Goal: Navigation & Orientation: Find specific page/section

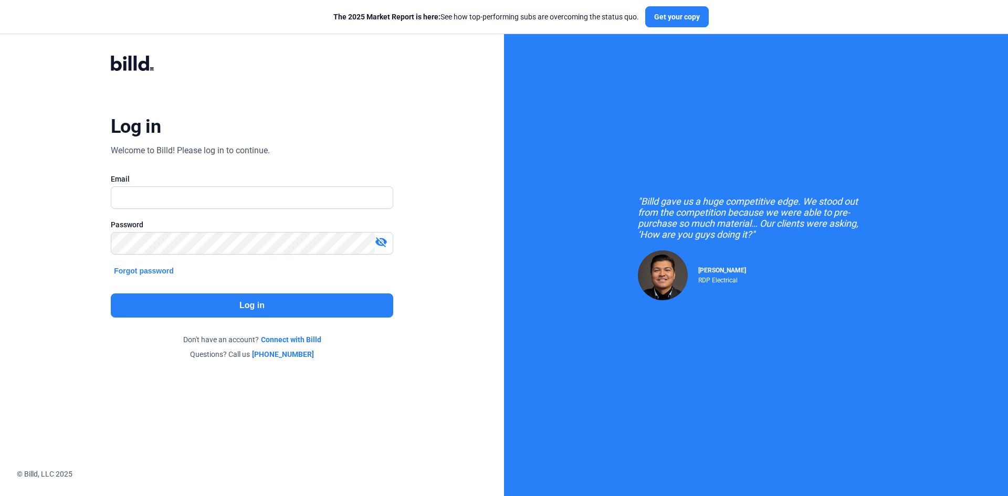
drag, startPoint x: 167, startPoint y: 210, endPoint x: 172, endPoint y: 202, distance: 9.5
click at [167, 210] on div at bounding box center [252, 214] width 282 height 11
click at [174, 197] on input "text" at bounding box center [246, 198] width 270 height 22
type input "[EMAIL_ADDRESS][DOMAIN_NAME]"
click at [259, 306] on button "Log in" at bounding box center [252, 305] width 282 height 24
